Goal: Communication & Community: Share content

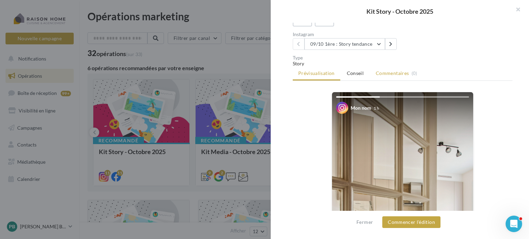
scroll to position [69, 0]
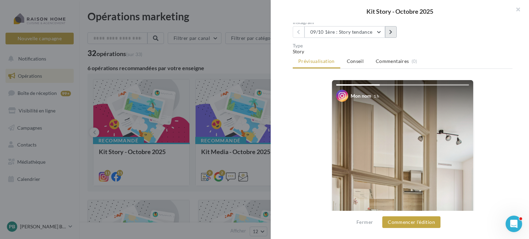
click at [392, 33] on icon at bounding box center [390, 32] width 3 height 5
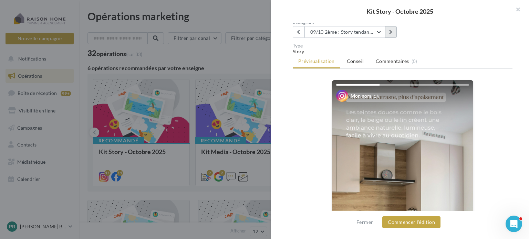
click at [392, 33] on icon at bounding box center [390, 32] width 3 height 5
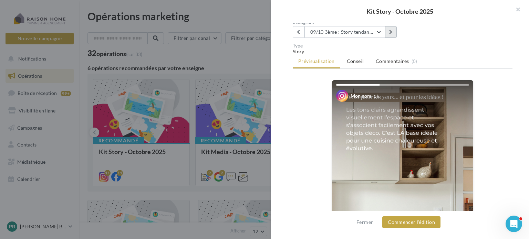
click at [392, 33] on icon at bounding box center [390, 32] width 3 height 5
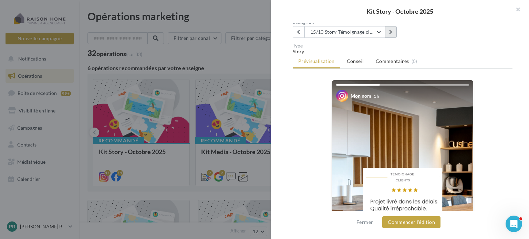
click at [392, 33] on icon at bounding box center [390, 32] width 3 height 5
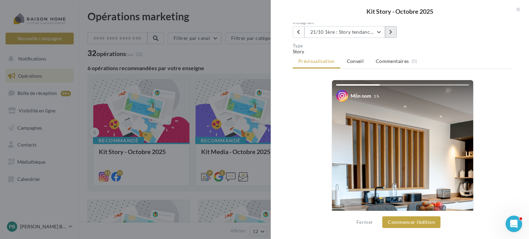
click at [392, 33] on icon at bounding box center [390, 32] width 3 height 5
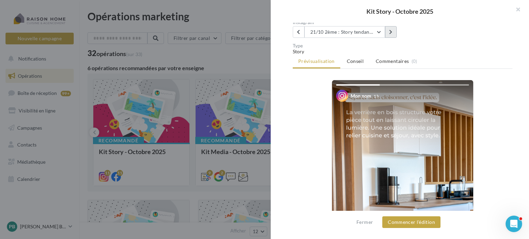
click at [392, 33] on icon at bounding box center [390, 32] width 3 height 5
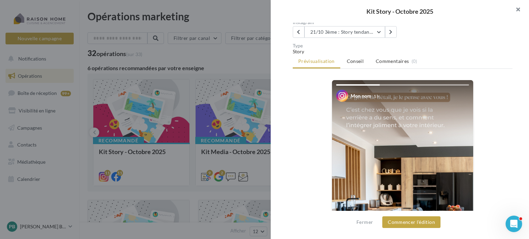
click at [520, 10] on button "button" at bounding box center [516, 10] width 28 height 21
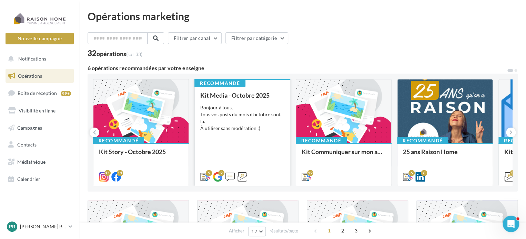
click at [239, 107] on div "Bonjour à tous, Tous vos posts du mois d'octobre sont là. À utiliser sans modér…" at bounding box center [242, 118] width 84 height 28
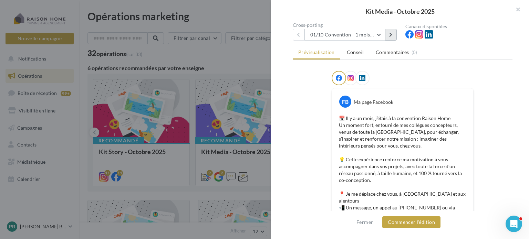
click at [390, 33] on icon at bounding box center [390, 34] width 3 height 5
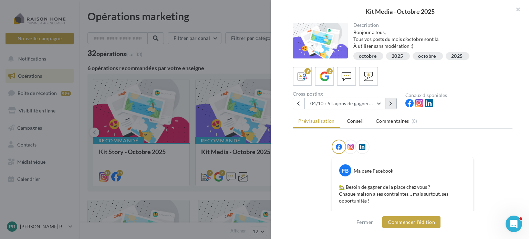
click at [391, 105] on icon at bounding box center [390, 103] width 3 height 5
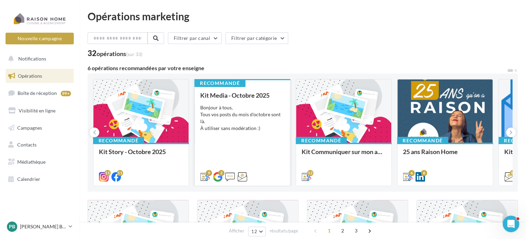
click at [242, 106] on div "Bonjour à tous, Tous vos posts du mois d'octobre sont là. À utiliser sans modér…" at bounding box center [242, 118] width 84 height 28
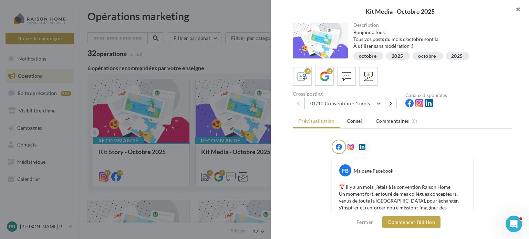
click at [521, 9] on button "button" at bounding box center [516, 10] width 28 height 21
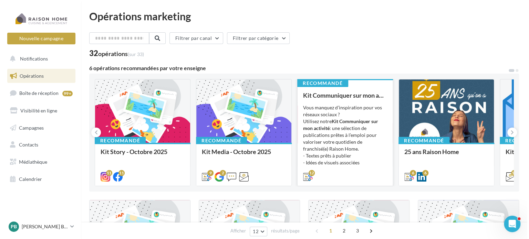
scroll to position [34, 0]
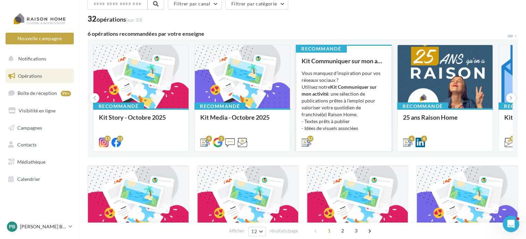
click at [350, 84] on strong "Kit Communiquer sur mon activité" at bounding box center [338, 90] width 75 height 13
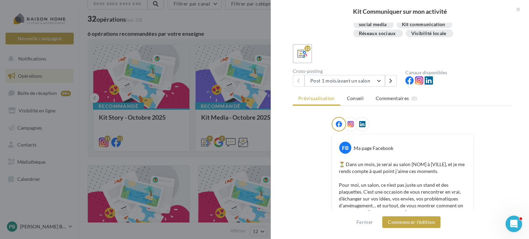
scroll to position [103, 0]
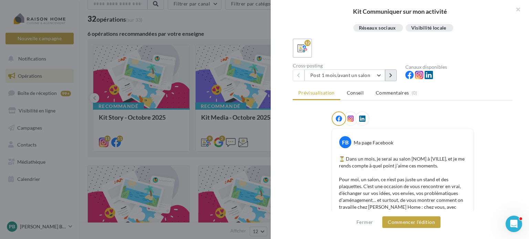
click at [391, 76] on icon at bounding box center [390, 75] width 3 height 5
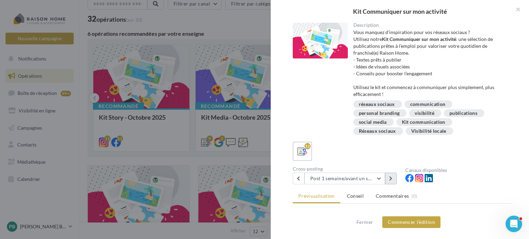
scroll to position [0, 0]
click at [391, 179] on icon at bounding box center [390, 178] width 3 height 5
click at [391, 177] on icon at bounding box center [390, 178] width 3 height 5
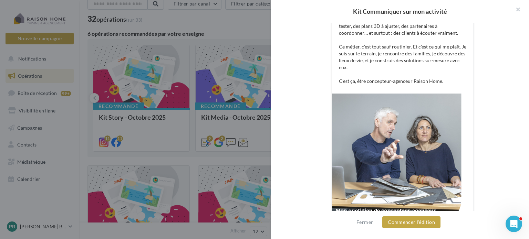
scroll to position [310, 0]
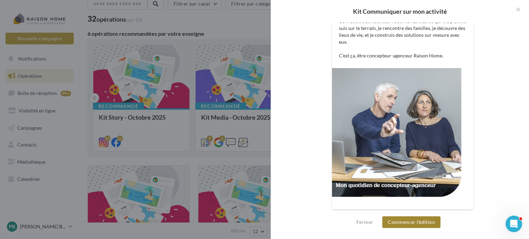
click at [406, 221] on button "Commencer l'édition" at bounding box center [411, 223] width 58 height 12
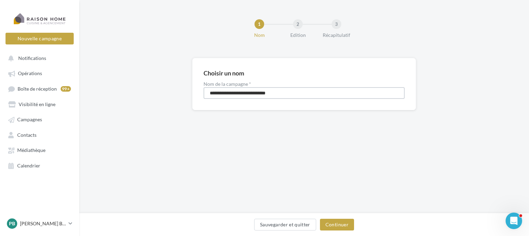
click at [285, 93] on input "**********" at bounding box center [304, 93] width 201 height 12
click at [338, 226] on button "Continuer" at bounding box center [337, 225] width 34 height 12
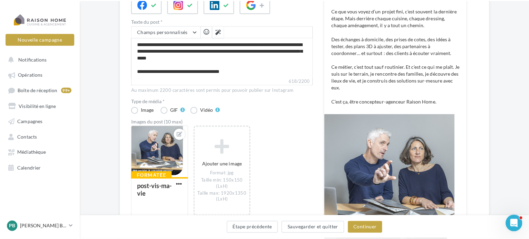
scroll to position [172, 0]
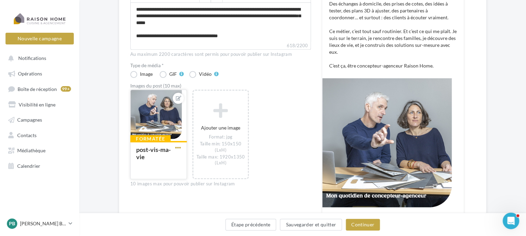
click at [177, 148] on span "button" at bounding box center [178, 148] width 6 height 6
click at [205, 179] on button "Ouvrir l'éditeur d'image" at bounding box center [210, 180] width 73 height 18
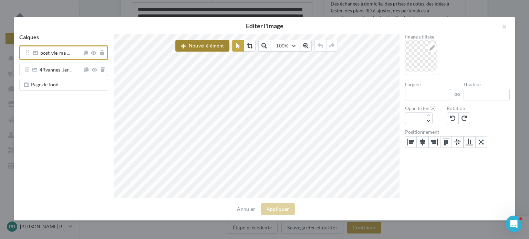
click at [204, 45] on button "Nouvel élément" at bounding box center [202, 46] width 54 height 12
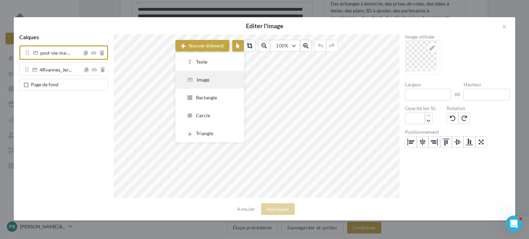
click at [195, 80] on div "Image" at bounding box center [209, 79] width 47 height 7
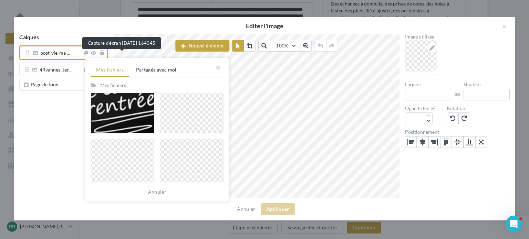
scroll to position [999, 0]
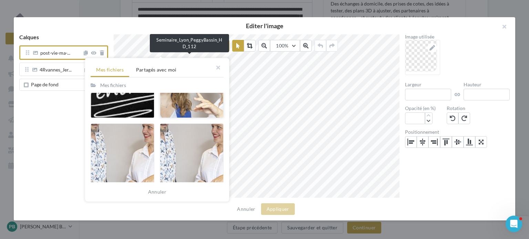
click at [184, 106] on div at bounding box center [192, 87] width 64 height 62
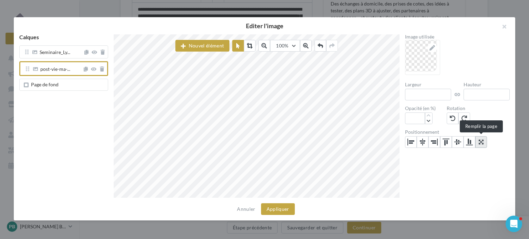
click at [481, 143] on icon at bounding box center [481, 143] width 5 height 6
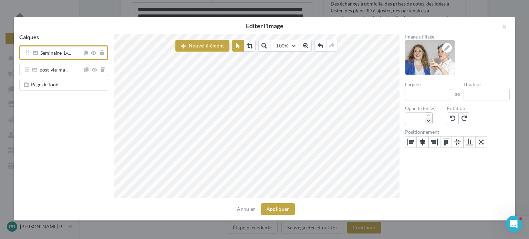
click at [429, 123] on icon "button" at bounding box center [429, 121] width 4 height 4
click at [429, 115] on icon "button" at bounding box center [429, 116] width 4 height 4
click at [318, 44] on icon at bounding box center [321, 46] width 6 height 6
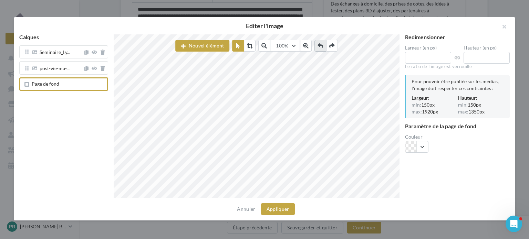
click at [319, 45] on icon at bounding box center [321, 46] width 6 height 6
click at [320, 46] on icon at bounding box center [321, 46] width 6 height 6
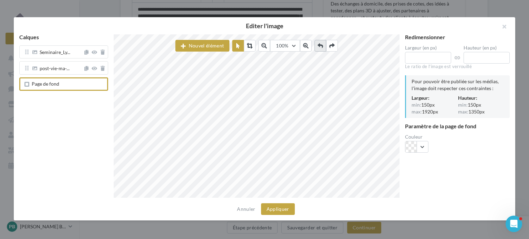
click at [320, 46] on icon at bounding box center [321, 46] width 6 height 6
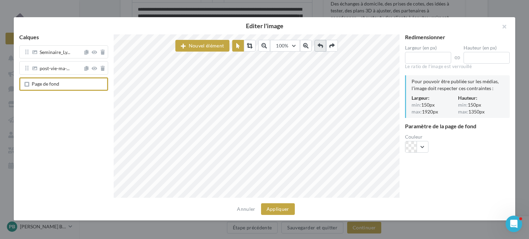
click at [320, 46] on icon at bounding box center [321, 46] width 6 height 6
click at [320, 46] on icon at bounding box center [319, 46] width 6 height 6
click at [320, 46] on icon at bounding box center [321, 46] width 6 height 6
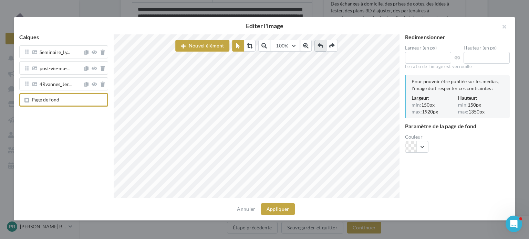
click at [320, 46] on icon at bounding box center [321, 46] width 6 height 6
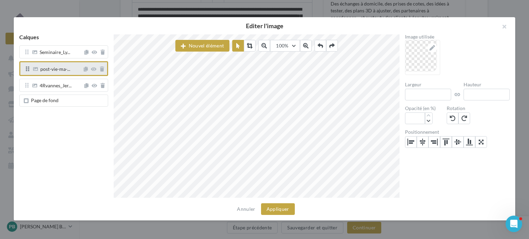
click at [27, 69] on icon at bounding box center [27, 69] width 3 height 6
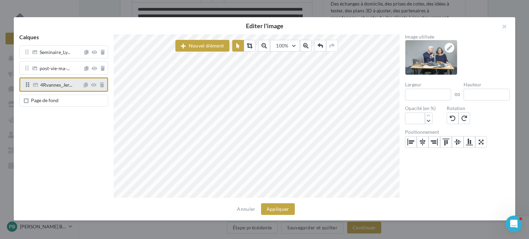
click at [102, 88] on div at bounding box center [93, 85] width 21 height 8
click at [92, 85] on icon at bounding box center [94, 85] width 6 height 5
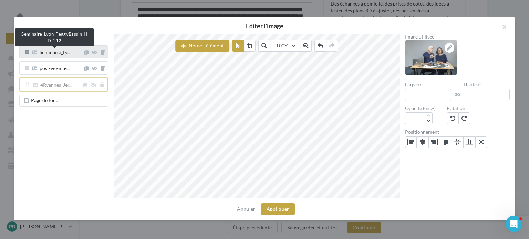
click at [56, 52] on span "Seminaire_Ly..." at bounding box center [55, 53] width 31 height 6
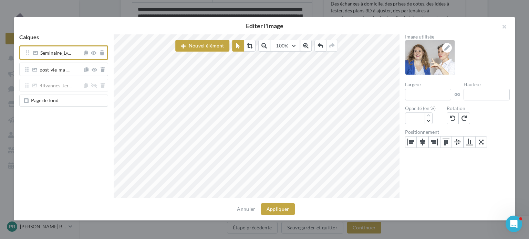
click at [59, 98] on span "Page de fond" at bounding box center [65, 101] width 80 height 6
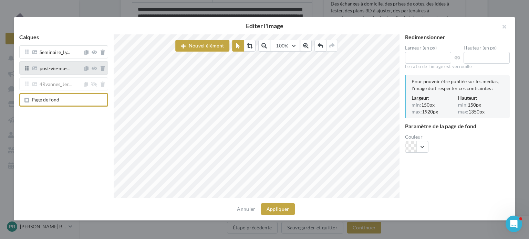
click at [58, 74] on div "post-vie-ma-..." at bounding box center [63, 67] width 89 height 13
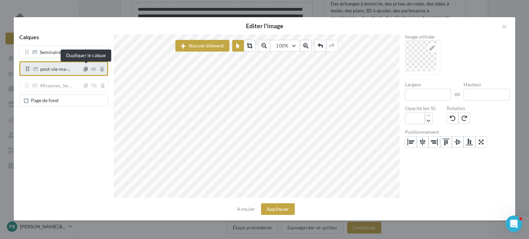
click at [86, 70] on icon at bounding box center [86, 69] width 4 height 5
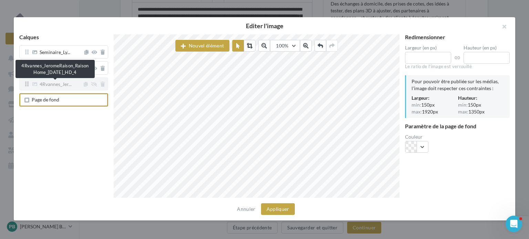
click at [48, 83] on span "4Rvannes_Jer..." at bounding box center [56, 85] width 32 height 6
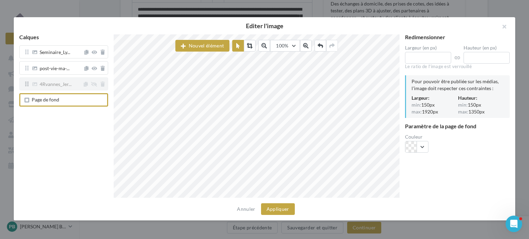
click at [38, 85] on span "4Rvannes_Jer..." at bounding box center [56, 84] width 51 height 5
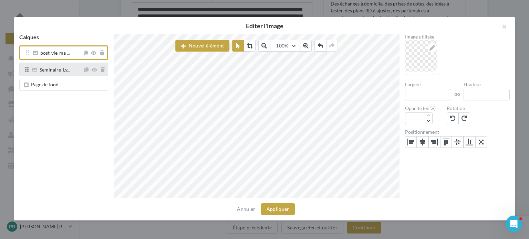
click at [48, 66] on div "Seminaire_Ly..." at bounding box center [53, 69] width 62 height 6
click at [67, 69] on span "Seminaire_Ly..." at bounding box center [55, 71] width 31 height 6
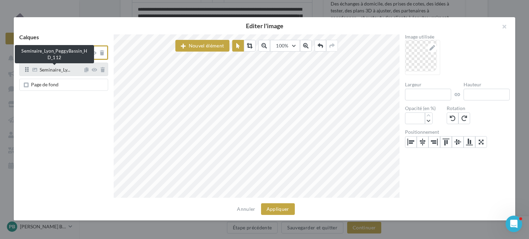
click at [45, 69] on span "Seminaire_Ly..." at bounding box center [55, 71] width 31 height 6
click at [49, 71] on span "Seminaire_Ly..." at bounding box center [55, 71] width 31 height 6
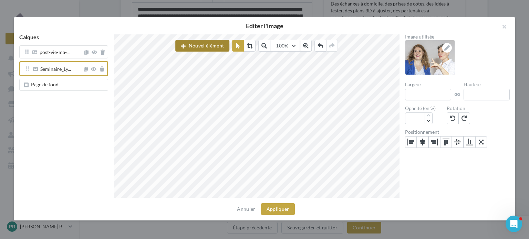
click at [211, 47] on button "Nouvel élément" at bounding box center [202, 46] width 54 height 12
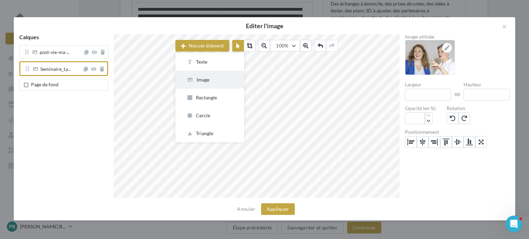
click at [203, 79] on div "Image" at bounding box center [209, 79] width 47 height 7
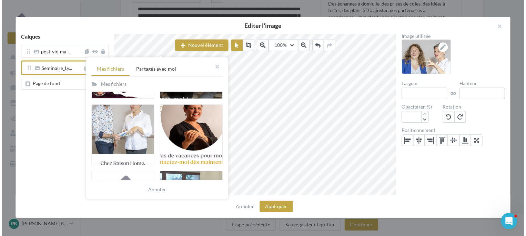
scroll to position [276, 0]
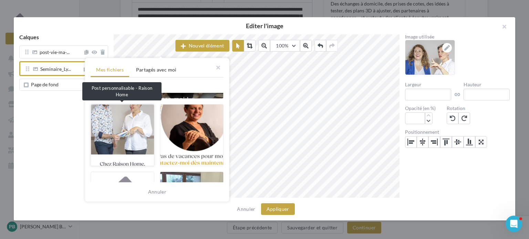
click at [129, 128] on div at bounding box center [123, 135] width 64 height 62
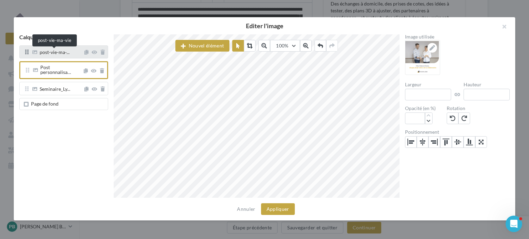
click at [50, 53] on span "post-vie-ma-..." at bounding box center [55, 53] width 30 height 6
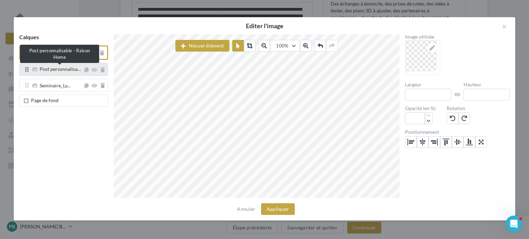
click at [62, 71] on span "Post personnalisa…" at bounding box center [60, 69] width 41 height 6
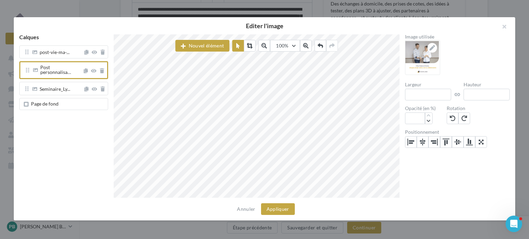
click at [351, 217] on div "Editer l'image Calques post-vie-ma-... Post personnalisa… Seminaire_Ly... Page …" at bounding box center [265, 119] width 502 height 204
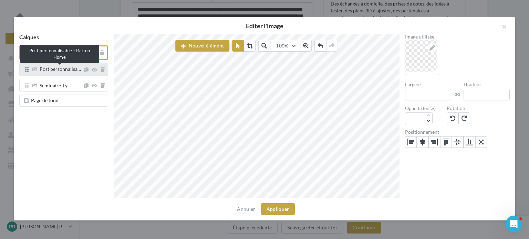
click at [52, 70] on span "Post personnalisa…" at bounding box center [60, 69] width 41 height 6
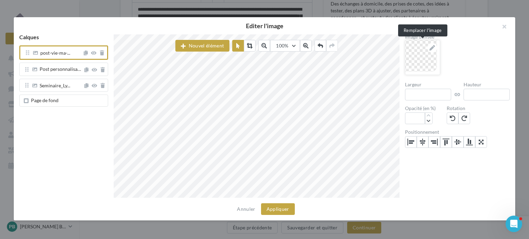
click at [431, 48] on icon at bounding box center [433, 48] width 6 height 6
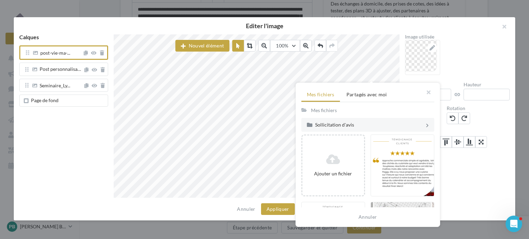
click at [452, 63] on div "Mes fichiers Partagés avec moi Mes fichiers Sollicitation d'avis Ajouter un fic…" at bounding box center [457, 58] width 105 height 37
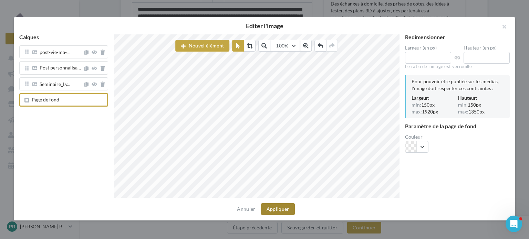
click at [278, 205] on button "Appliquer" at bounding box center [278, 210] width 34 height 12
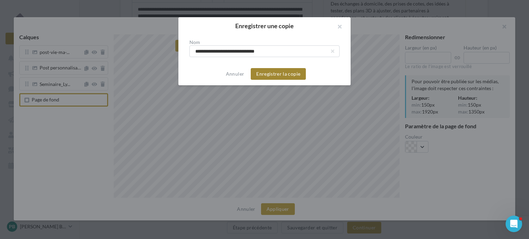
click at [265, 74] on button "Enregistrer la copie" at bounding box center [278, 74] width 55 height 12
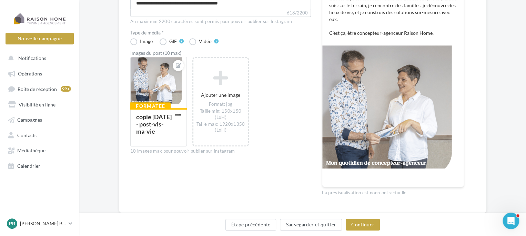
scroll to position [222, 0]
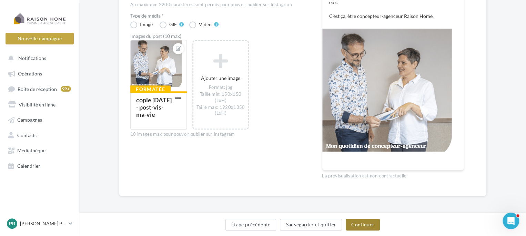
click at [355, 227] on button "Continuer" at bounding box center [363, 225] width 34 height 12
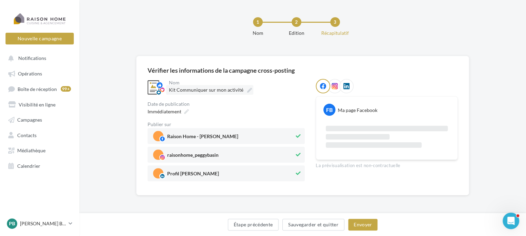
scroll to position [2, 0]
click at [187, 111] on icon at bounding box center [186, 111] width 5 height 5
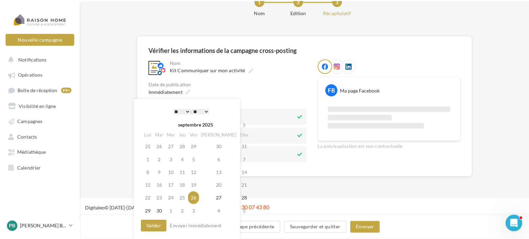
scroll to position [50, 0]
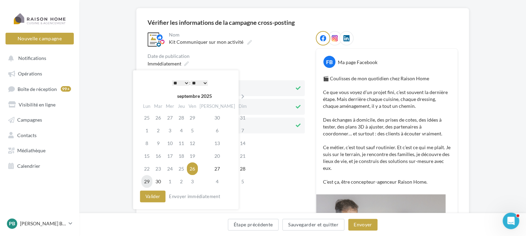
click at [147, 180] on td "29" at bounding box center [146, 181] width 11 height 13
click at [150, 199] on button "Valider" at bounding box center [152, 197] width 25 height 12
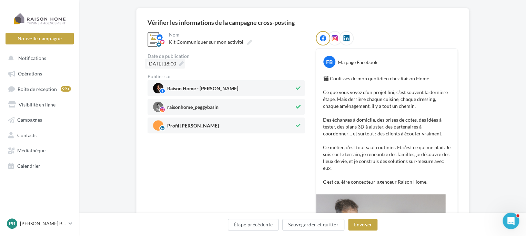
click at [184, 62] on icon at bounding box center [181, 63] width 5 height 5
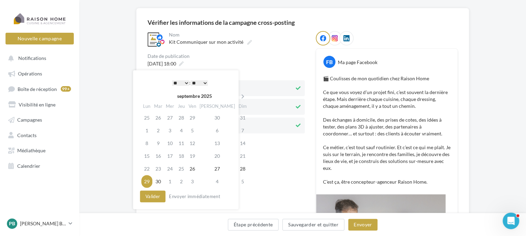
click at [186, 83] on select "* * * * * * * * * * ** ** ** ** ** ** ** ** ** ** ** ** ** **" at bounding box center [180, 83] width 17 height 6
click at [206, 82] on select "** ** ** ** ** **" at bounding box center [199, 83] width 17 height 6
click at [154, 196] on button "Valider" at bounding box center [152, 197] width 25 height 12
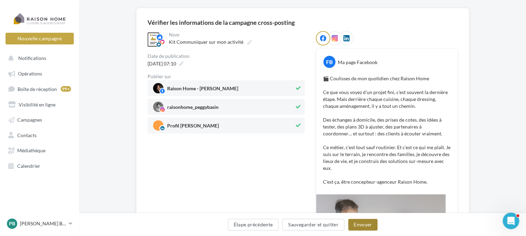
click at [365, 222] on button "Envoyer" at bounding box center [362, 225] width 29 height 12
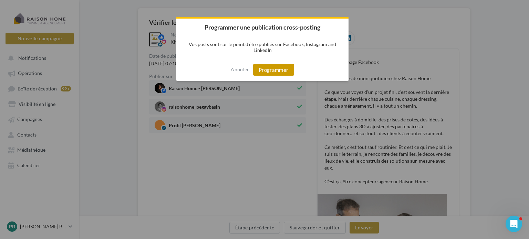
click at [268, 70] on button "Programmer" at bounding box center [273, 70] width 41 height 12
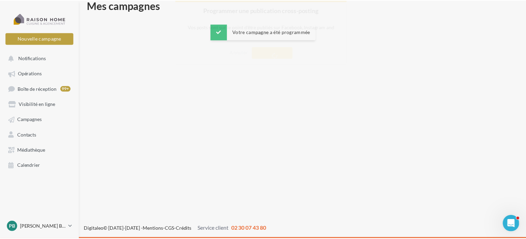
scroll to position [11, 0]
